Goal: Information Seeking & Learning: Compare options

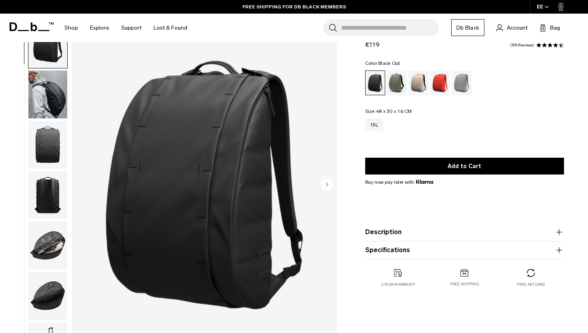
scroll to position [36, 0]
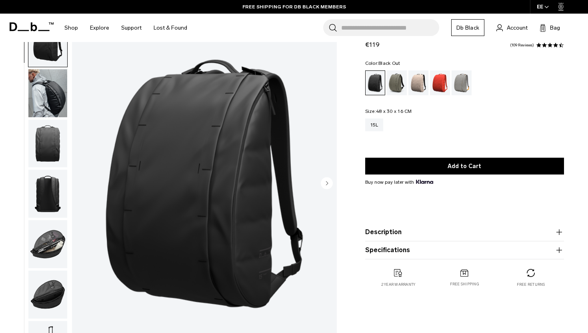
click at [326, 183] on icon "Next slide" at bounding box center [327, 183] width 2 height 4
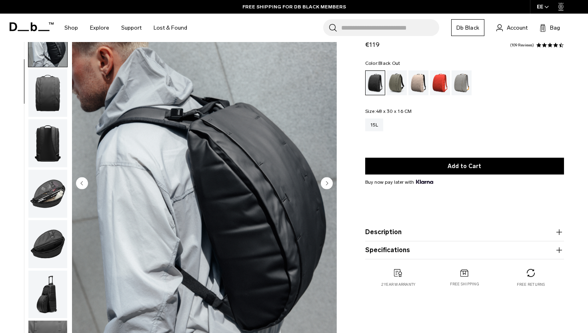
click at [326, 183] on icon "Next slide" at bounding box center [327, 183] width 2 height 4
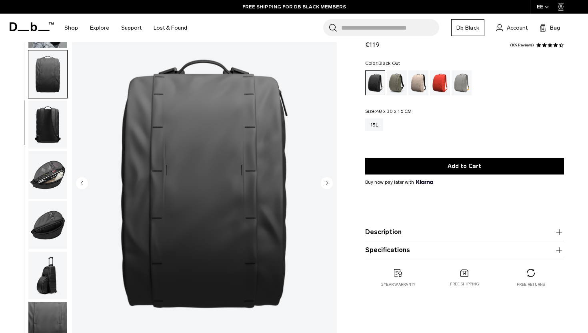
scroll to position [70, 0]
click at [326, 183] on icon "Next slide" at bounding box center [327, 183] width 2 height 4
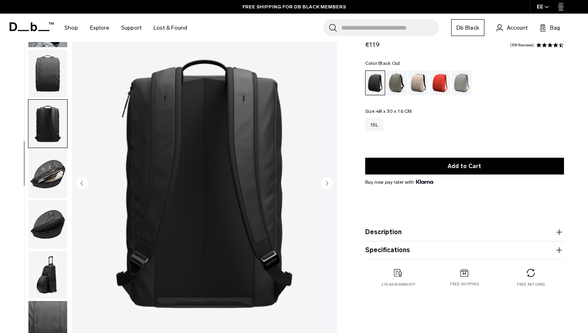
click at [326, 183] on icon "Next slide" at bounding box center [327, 183] width 2 height 4
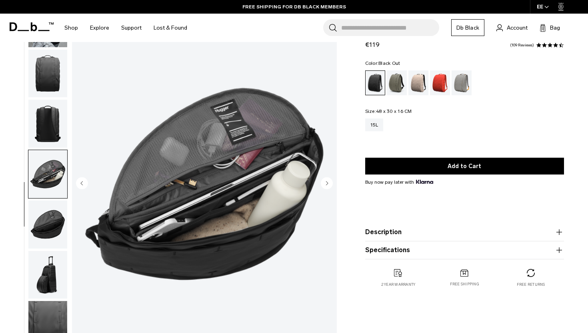
click at [326, 183] on icon "Next slide" at bounding box center [327, 183] width 2 height 4
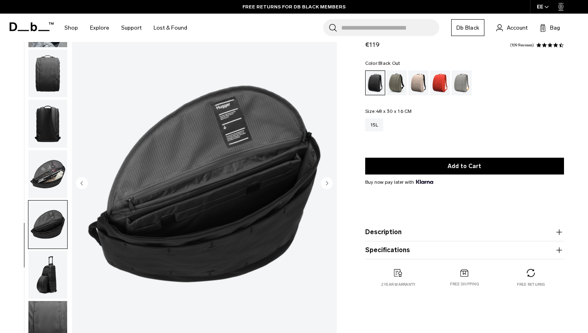
click at [326, 183] on icon "Next slide" at bounding box center [327, 183] width 2 height 4
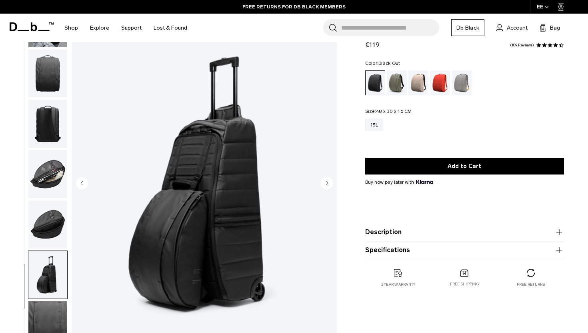
click at [326, 183] on icon "Next slide" at bounding box center [327, 183] width 2 height 4
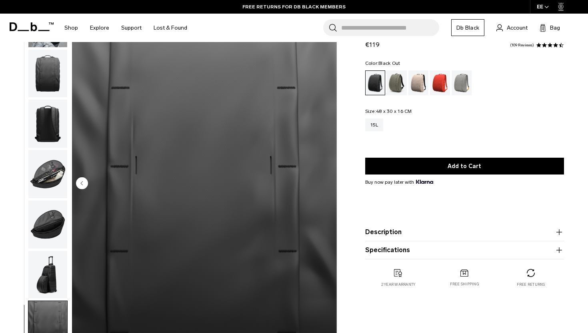
click at [84, 184] on circle "Previous slide" at bounding box center [82, 183] width 12 height 12
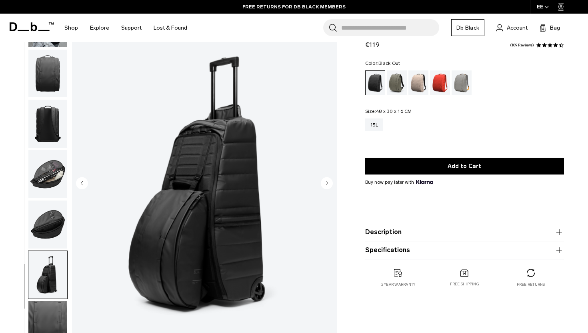
scroll to position [0, 0]
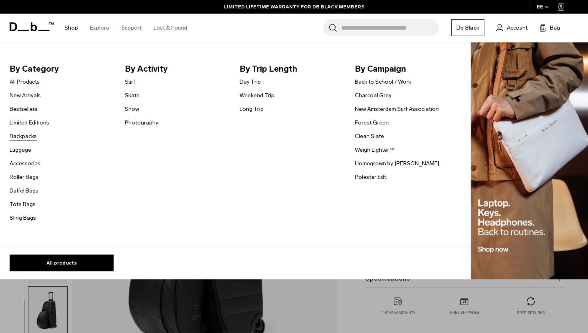
click at [29, 137] on link "Backpacks" at bounding box center [23, 136] width 27 height 8
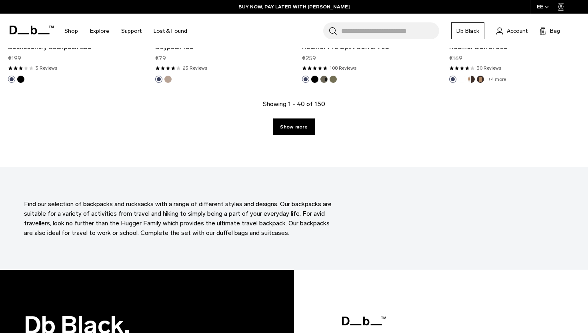
scroll to position [2356, 0]
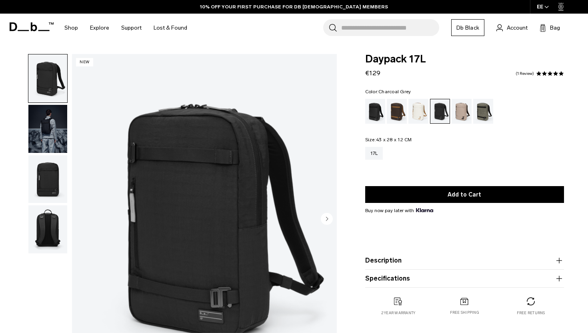
click at [329, 214] on circle "Next slide" at bounding box center [327, 218] width 12 height 12
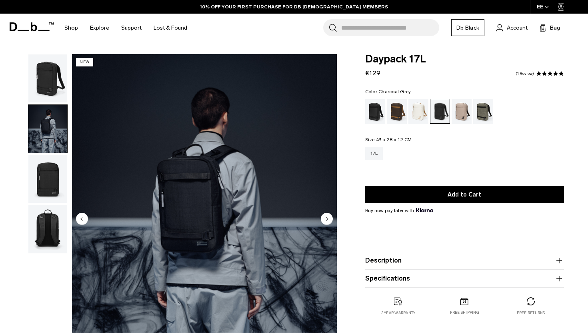
click at [329, 214] on circle "Next slide" at bounding box center [327, 218] width 12 height 12
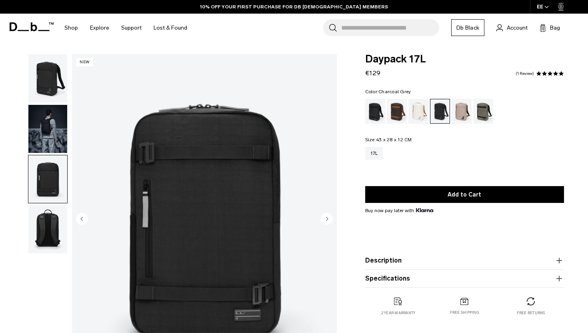
click at [329, 214] on circle "Next slide" at bounding box center [327, 218] width 12 height 12
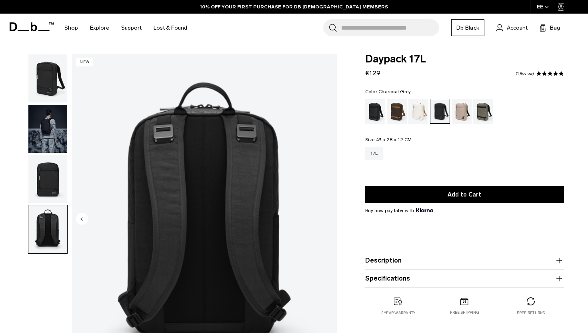
click at [328, 216] on img "4 / 4" at bounding box center [204, 219] width 265 height 331
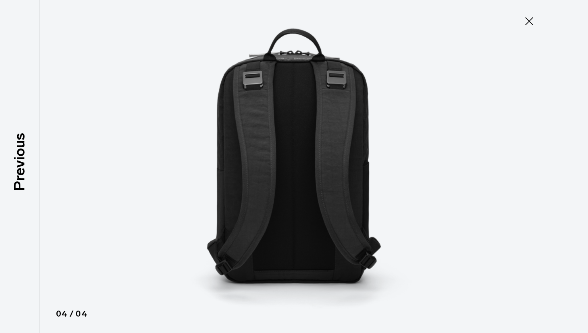
type button "Close"
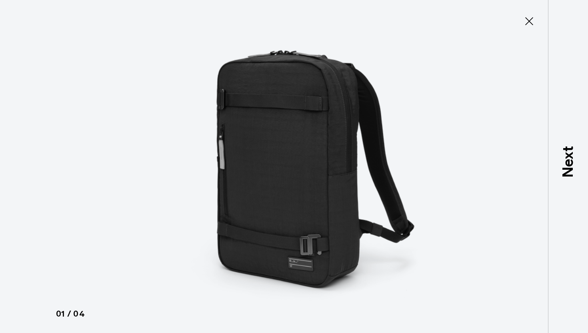
click at [531, 22] on icon at bounding box center [529, 21] width 13 height 13
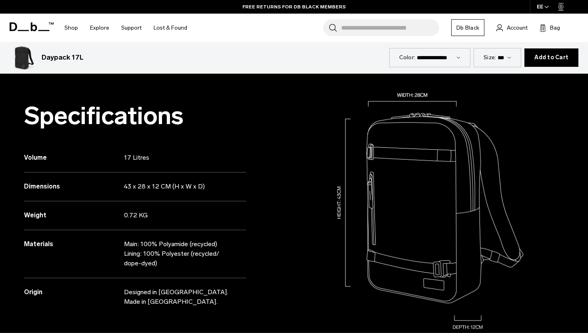
scroll to position [689, 0]
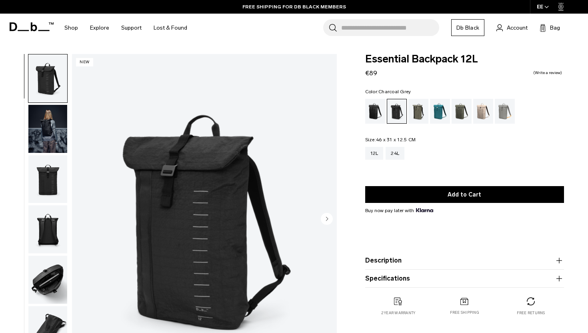
click at [328, 220] on circle "Next slide" at bounding box center [327, 218] width 12 height 12
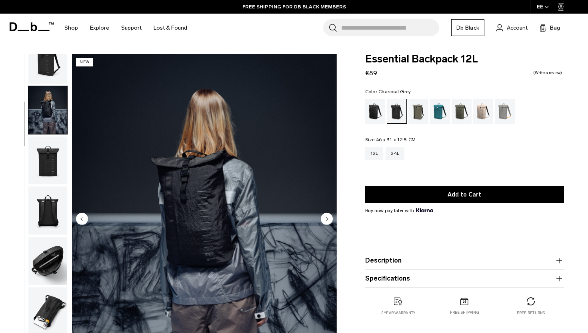
scroll to position [20, 0]
click at [328, 220] on circle "Next slide" at bounding box center [327, 218] width 12 height 12
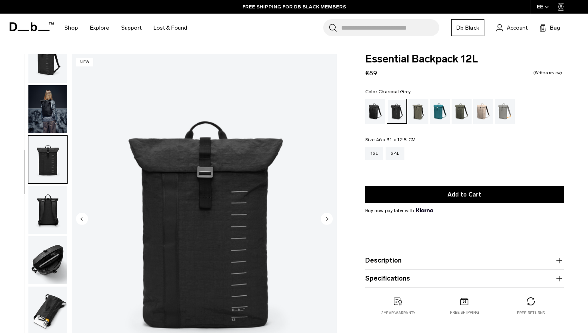
click at [328, 220] on circle "Next slide" at bounding box center [327, 218] width 12 height 12
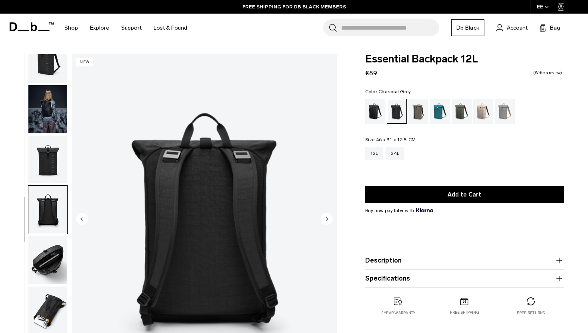
click at [328, 220] on circle "Next slide" at bounding box center [327, 218] width 12 height 12
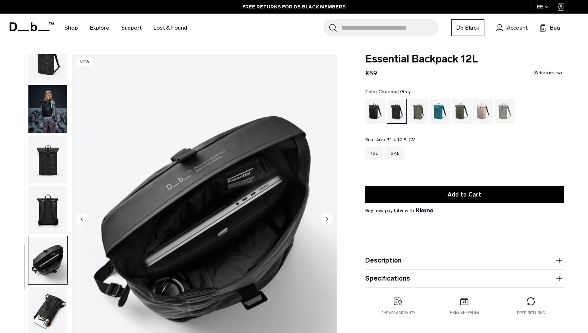
click at [328, 220] on circle "Next slide" at bounding box center [327, 218] width 12 height 12
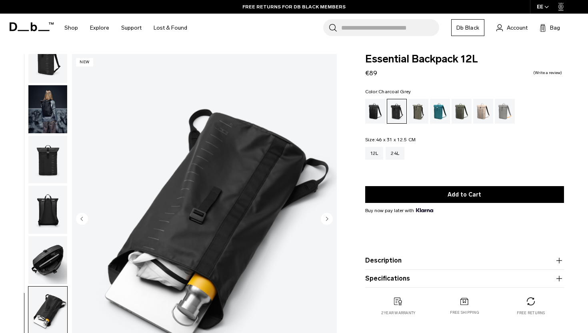
click at [328, 220] on circle "Next slide" at bounding box center [327, 218] width 12 height 12
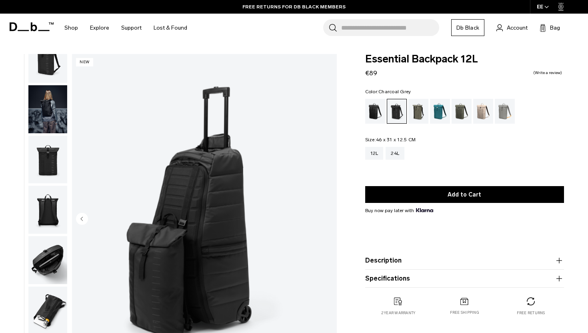
click at [328, 220] on img "7 / 7" at bounding box center [204, 219] width 265 height 331
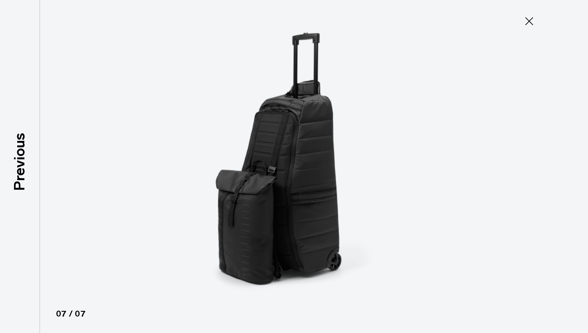
click at [527, 22] on icon at bounding box center [529, 21] width 13 height 13
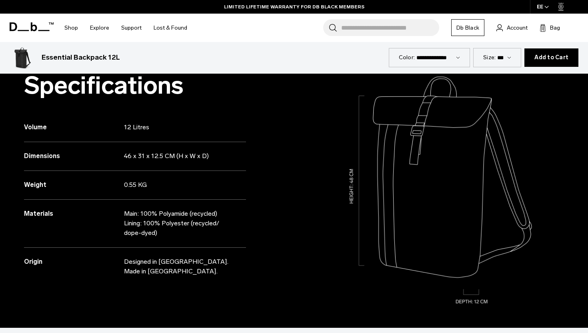
scroll to position [647, 0]
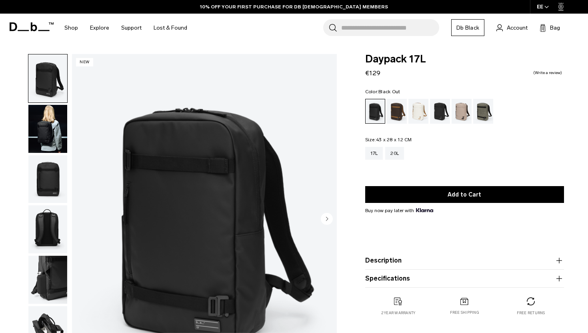
scroll to position [85, 0]
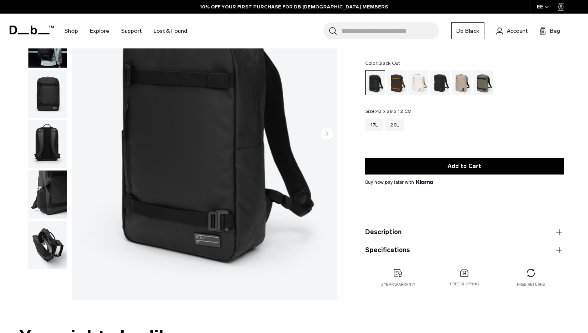
click at [378, 232] on button "Description" at bounding box center [464, 232] width 199 height 10
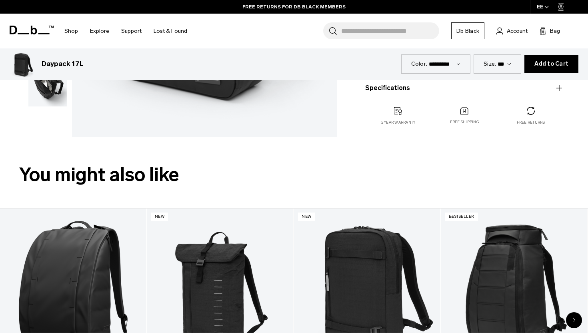
scroll to position [235, 0]
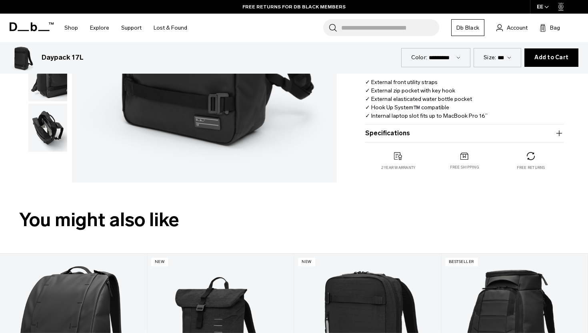
click at [415, 138] on button "Specifications" at bounding box center [464, 133] width 199 height 10
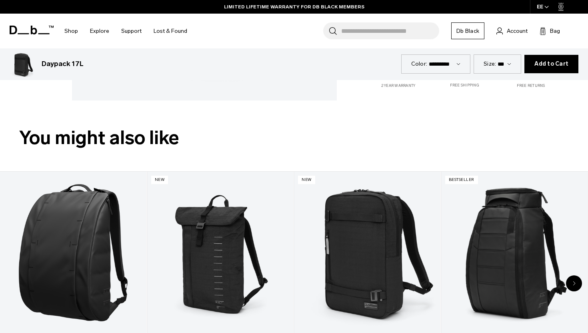
scroll to position [411, 0]
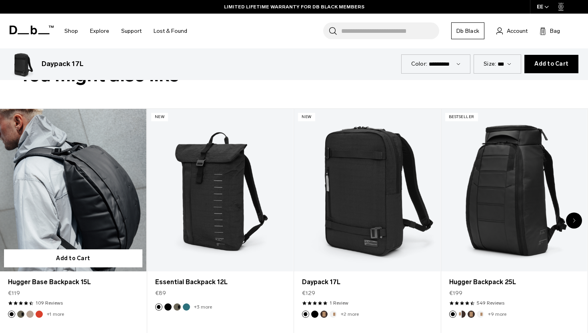
click at [85, 210] on link "Hugger Base Backpack 15L" at bounding box center [73, 190] width 146 height 162
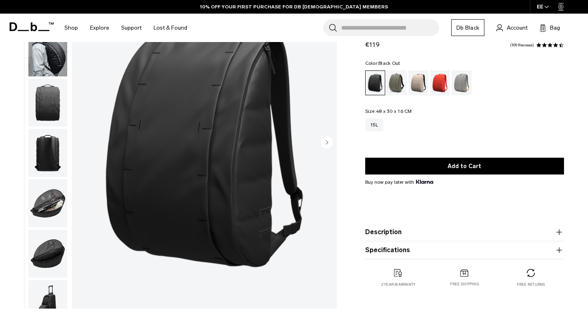
scroll to position [93, 0]
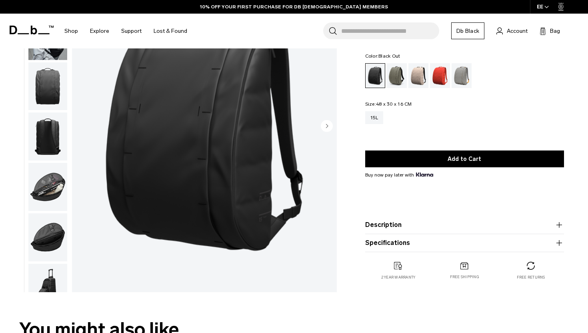
click at [431, 230] on product-accordion "Description Part backpack, part messenger bag, inspired by base rigs. The [GEOG…" at bounding box center [464, 225] width 199 height 18
click at [422, 225] on button "Description" at bounding box center [464, 225] width 199 height 10
